Goal: Task Accomplishment & Management: Manage account settings

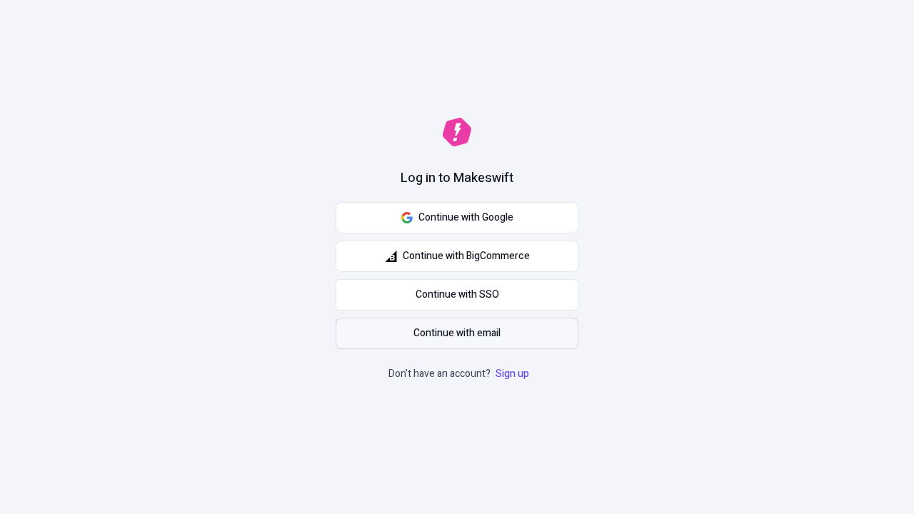
click at [457, 334] on span "Continue with email" at bounding box center [457, 334] width 87 height 16
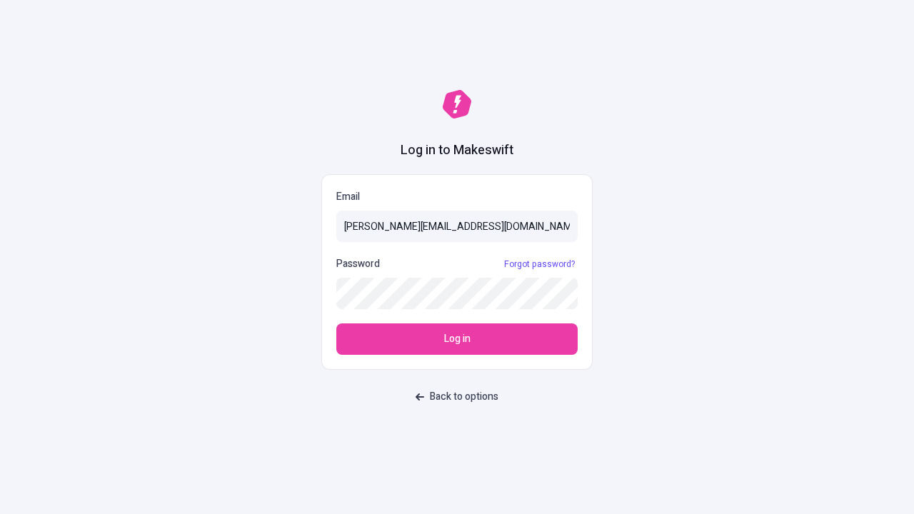
type input "[PERSON_NAME][EMAIL_ADDRESS][DOMAIN_NAME]"
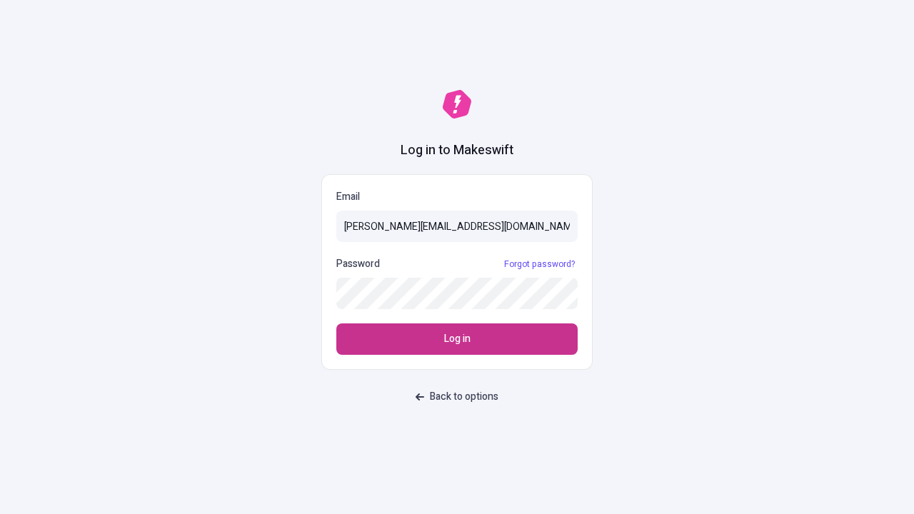
click at [457, 339] on span "Log in" at bounding box center [457, 339] width 26 height 16
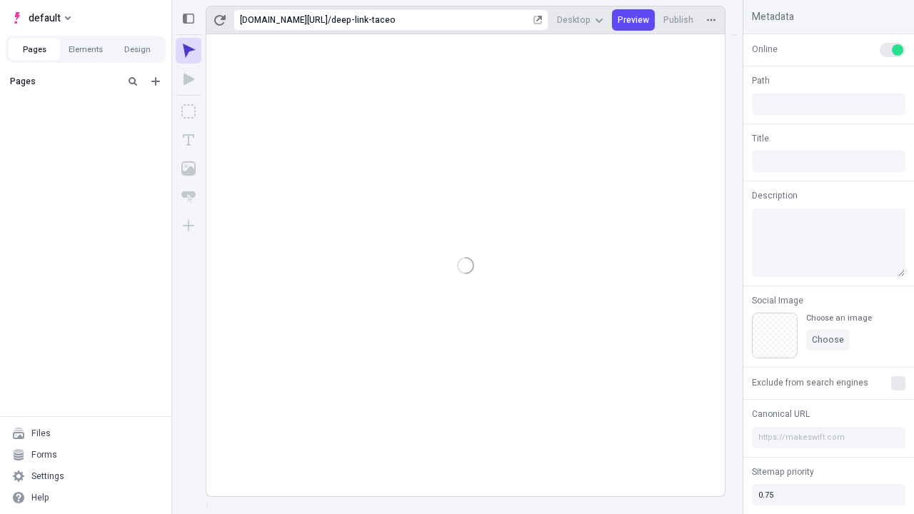
type input "/deep-link-taceo"
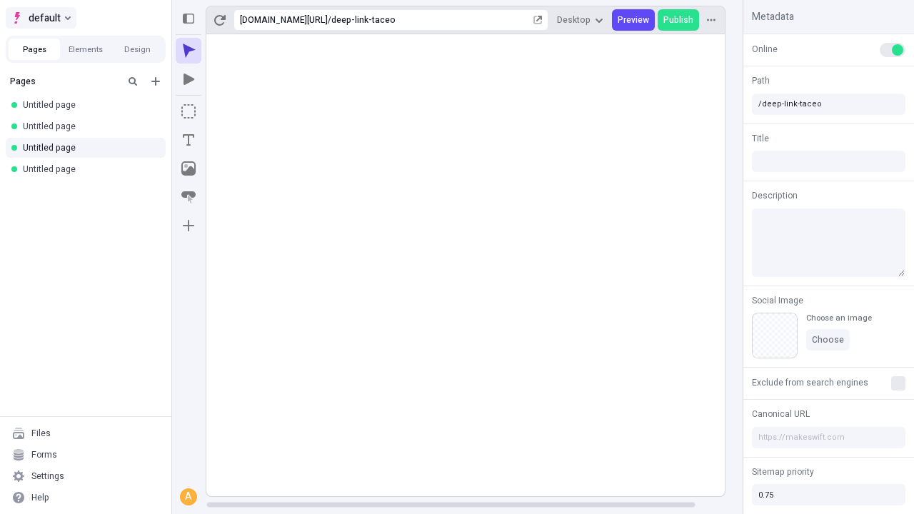
click at [40, 18] on span "default" at bounding box center [45, 17] width 32 height 17
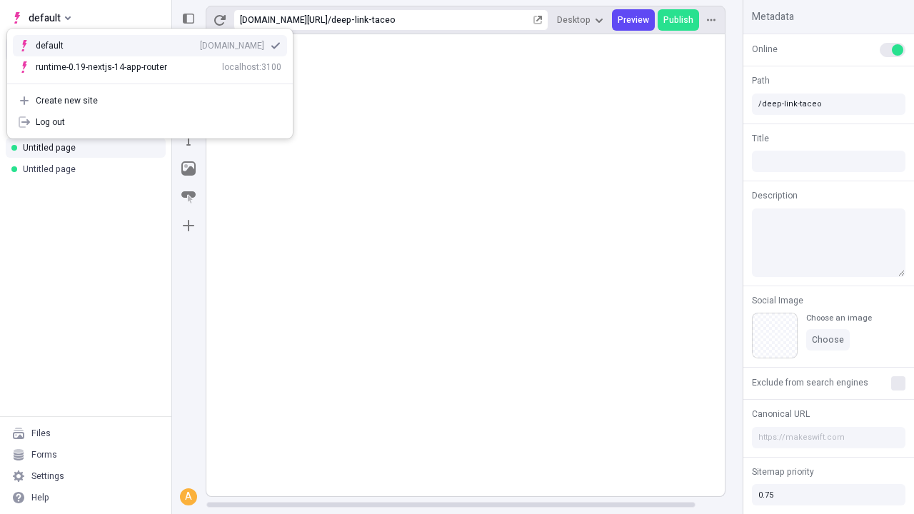
click at [150, 101] on div "Create new site" at bounding box center [159, 100] width 246 height 11
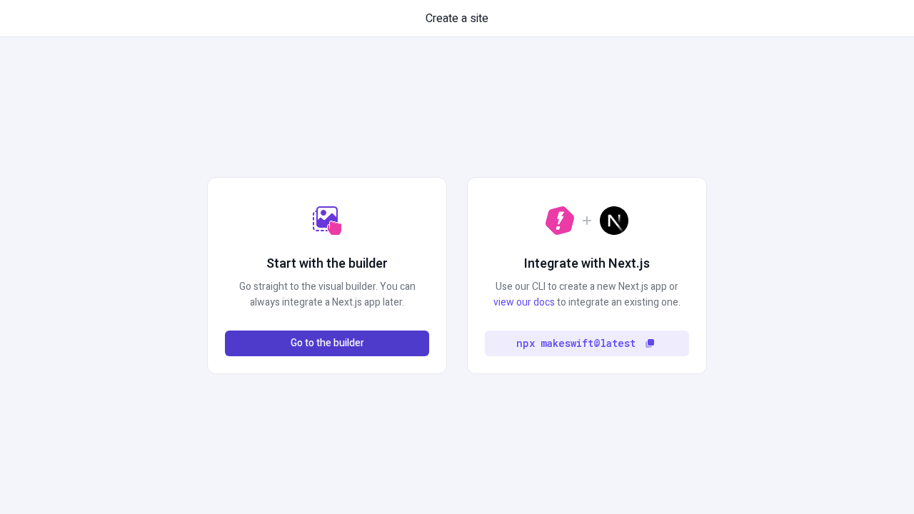
click at [327, 344] on span "Go to the builder" at bounding box center [328, 344] width 74 height 16
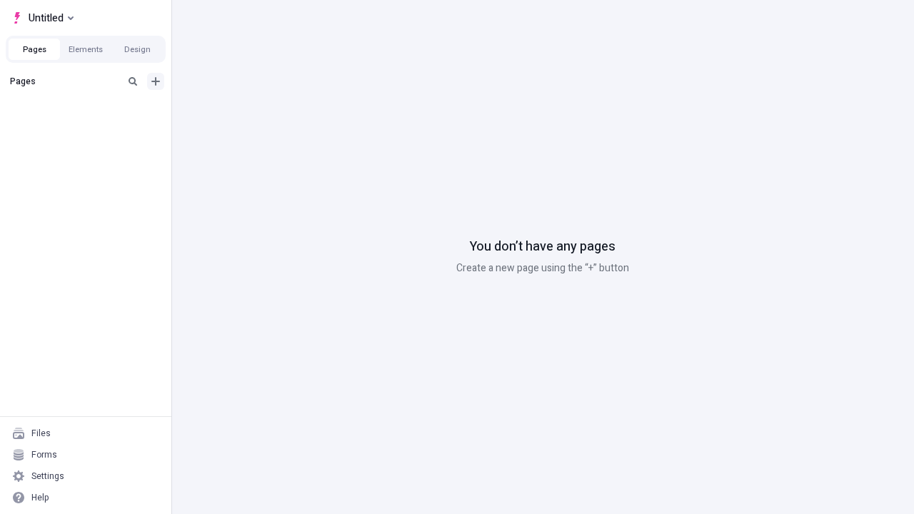
click at [156, 81] on icon "Add new" at bounding box center [155, 81] width 9 height 9
click at [231, 111] on span "Blank page" at bounding box center [240, 110] width 89 height 11
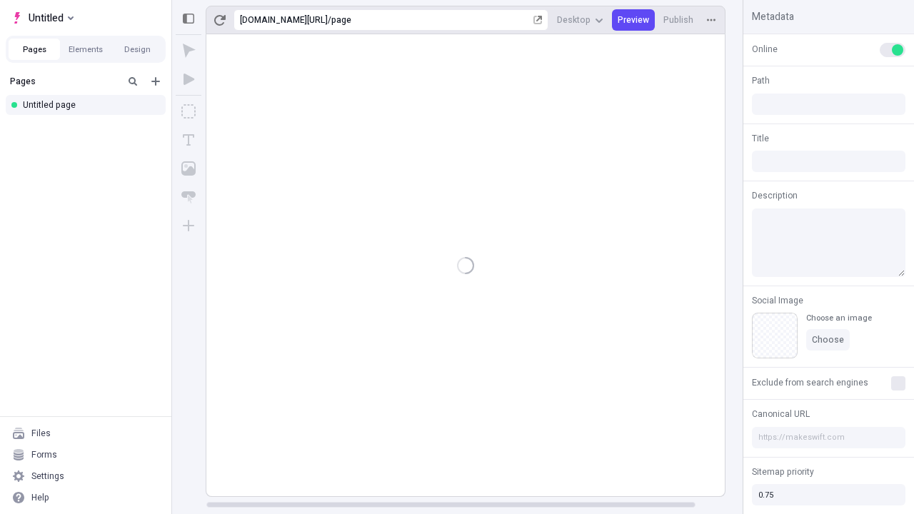
type input "/page"
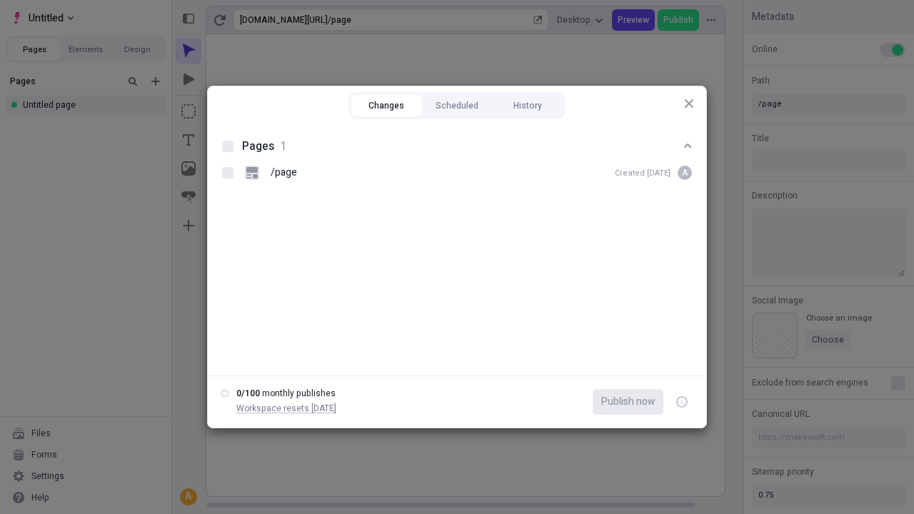
click at [386, 106] on button "Changes" at bounding box center [386, 105] width 71 height 21
click at [228, 146] on div at bounding box center [227, 146] width 11 height 11
checkbox input "true"
click at [682, 402] on icon "button" at bounding box center [683, 402] width 4 height 5
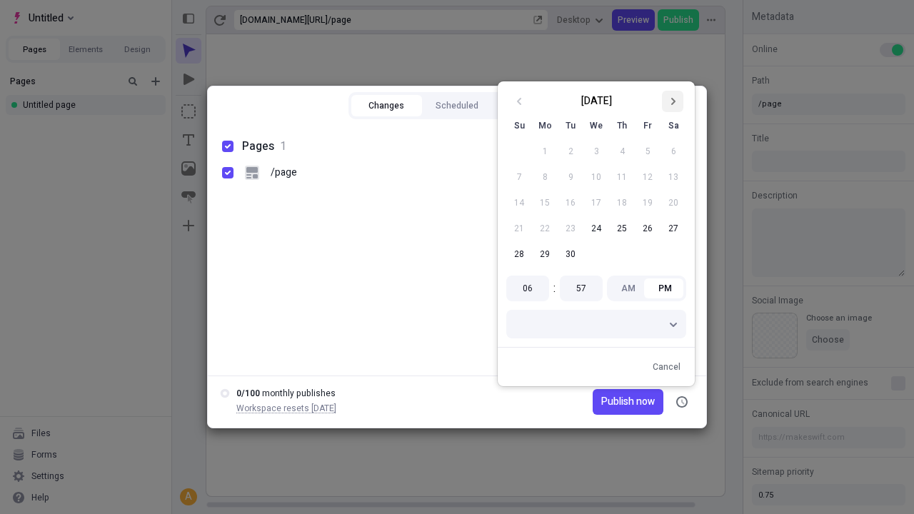
click at [673, 101] on icon "Go to next month" at bounding box center [673, 101] width 9 height 9
click at [596, 151] on button "1" at bounding box center [597, 152] width 26 height 26
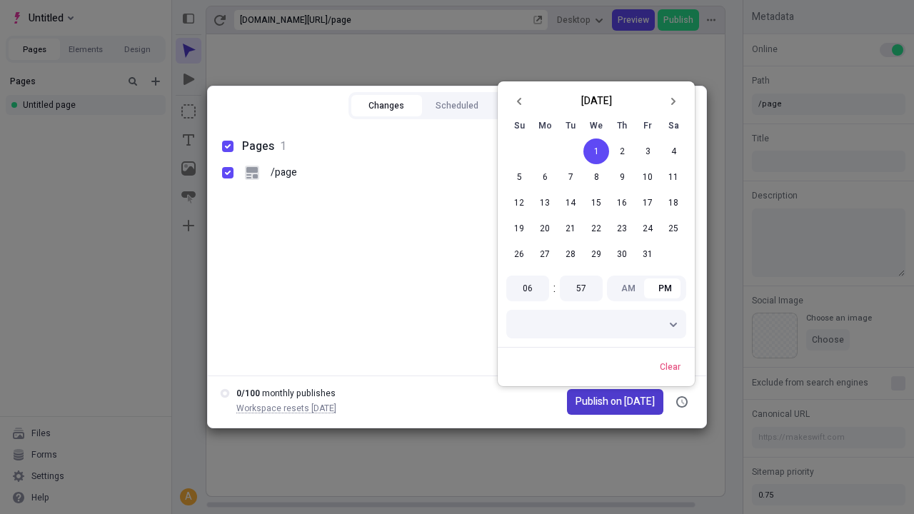
click at [606, 402] on span "Publish on 10/1/2025" at bounding box center [615, 402] width 79 height 16
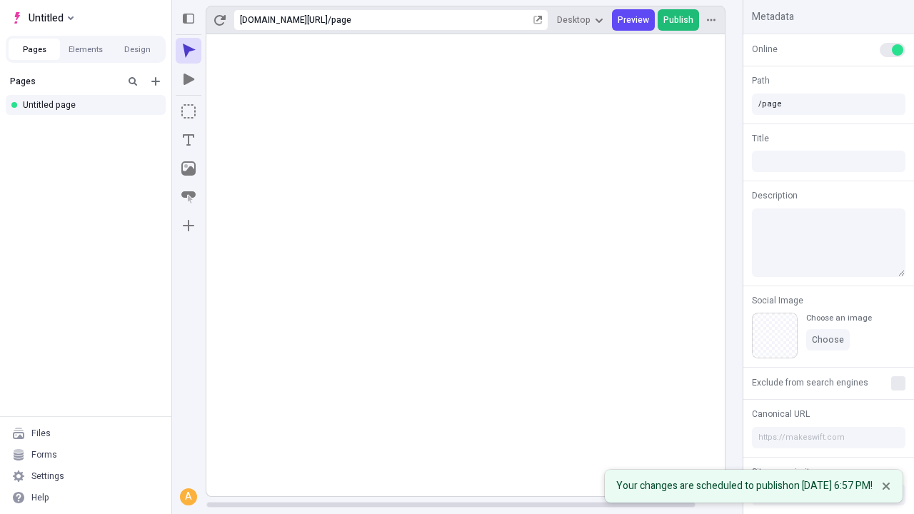
click at [679, 20] on span "Publish" at bounding box center [679, 19] width 30 height 11
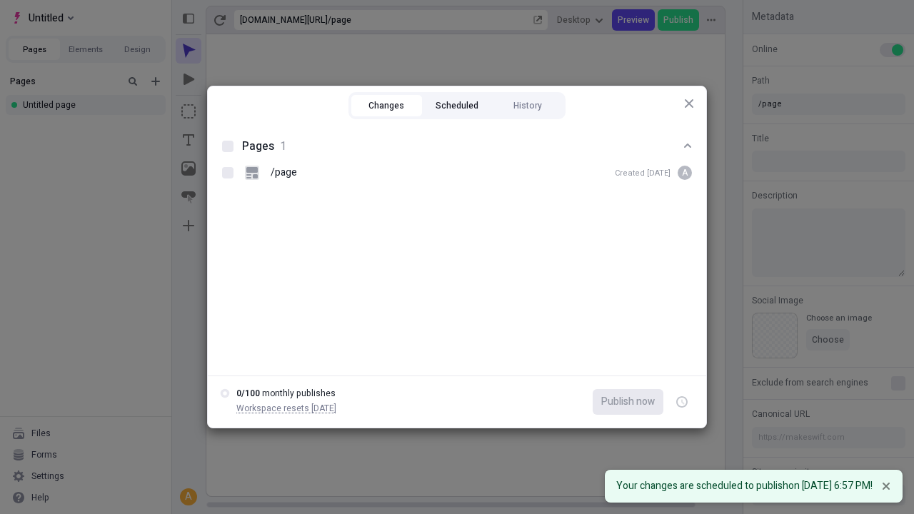
click at [457, 106] on button "Scheduled" at bounding box center [457, 105] width 71 height 21
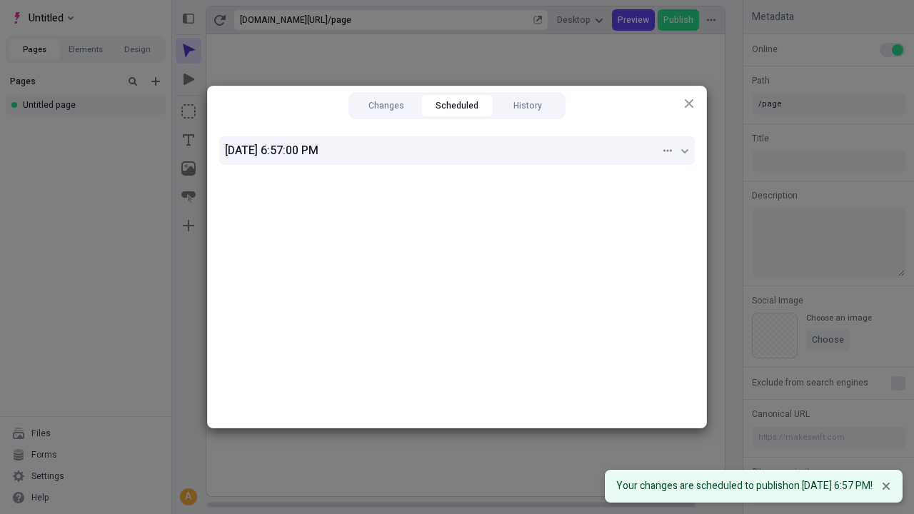
click at [457, 151] on div "10/1/2025, 6:57:00 PM" at bounding box center [443, 150] width 436 height 17
